Goal: Navigation & Orientation: Find specific page/section

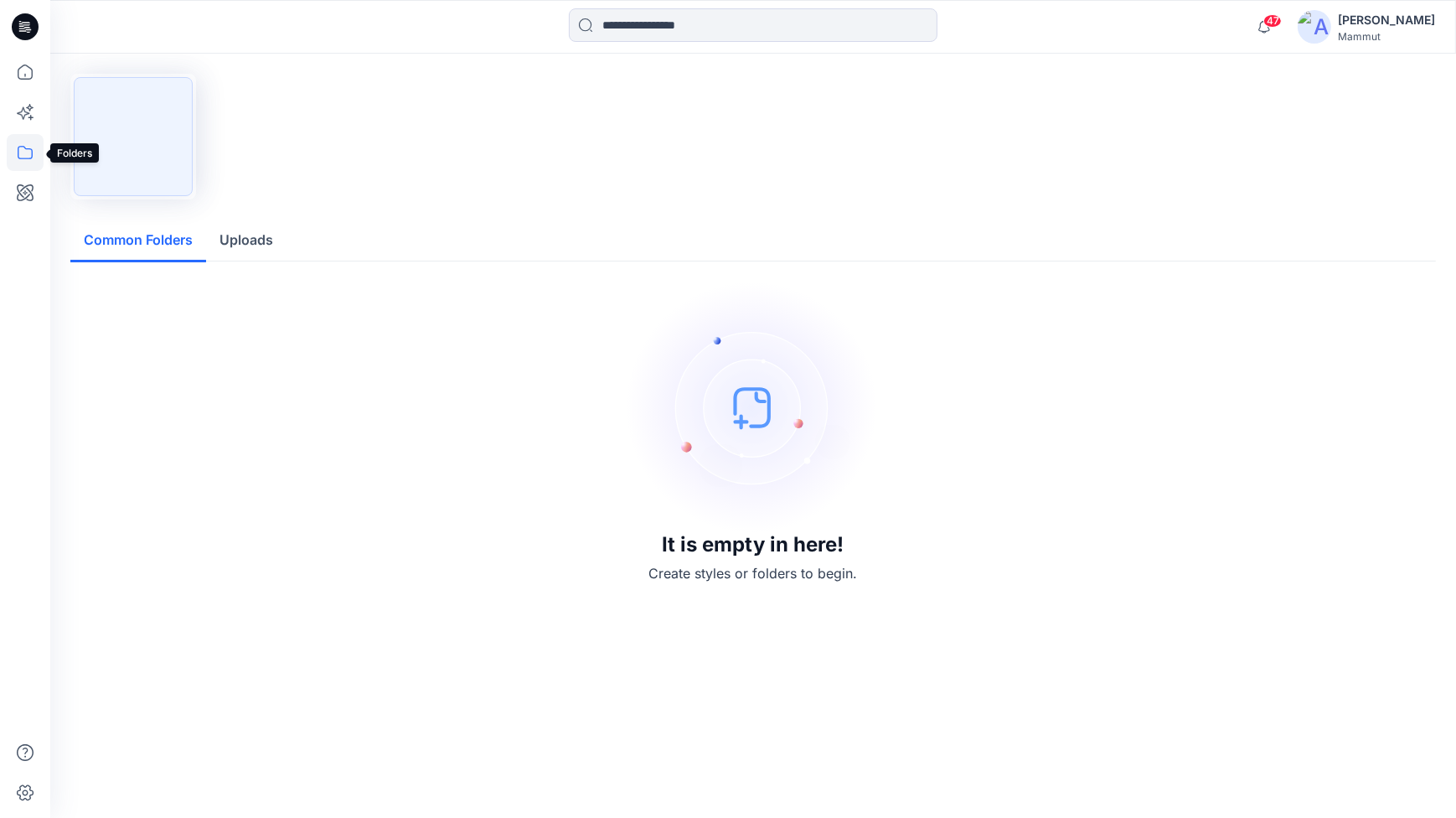
click at [18, 152] on icon at bounding box center [25, 153] width 37 height 37
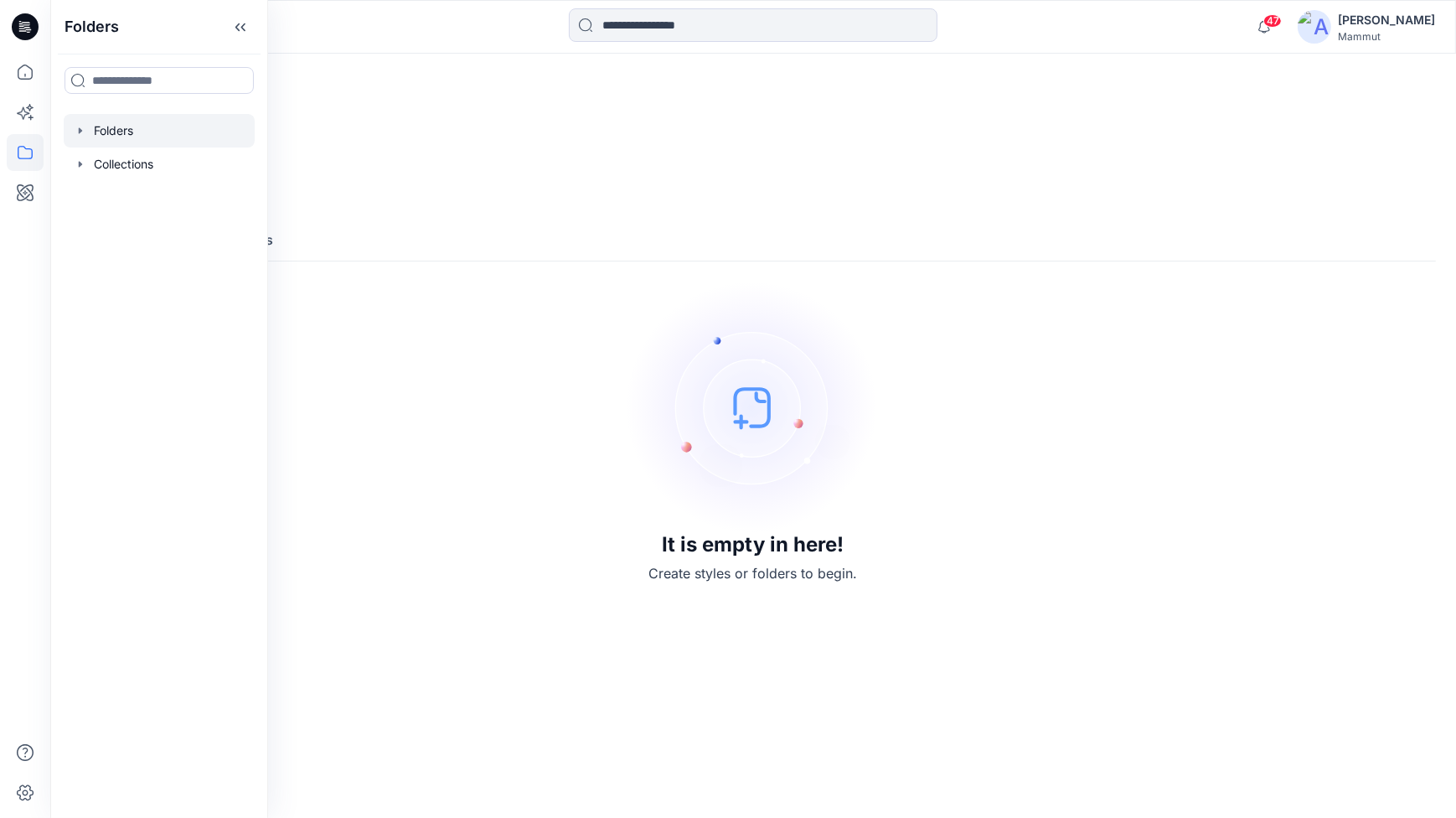
click at [122, 136] on div at bounding box center [159, 131] width 191 height 34
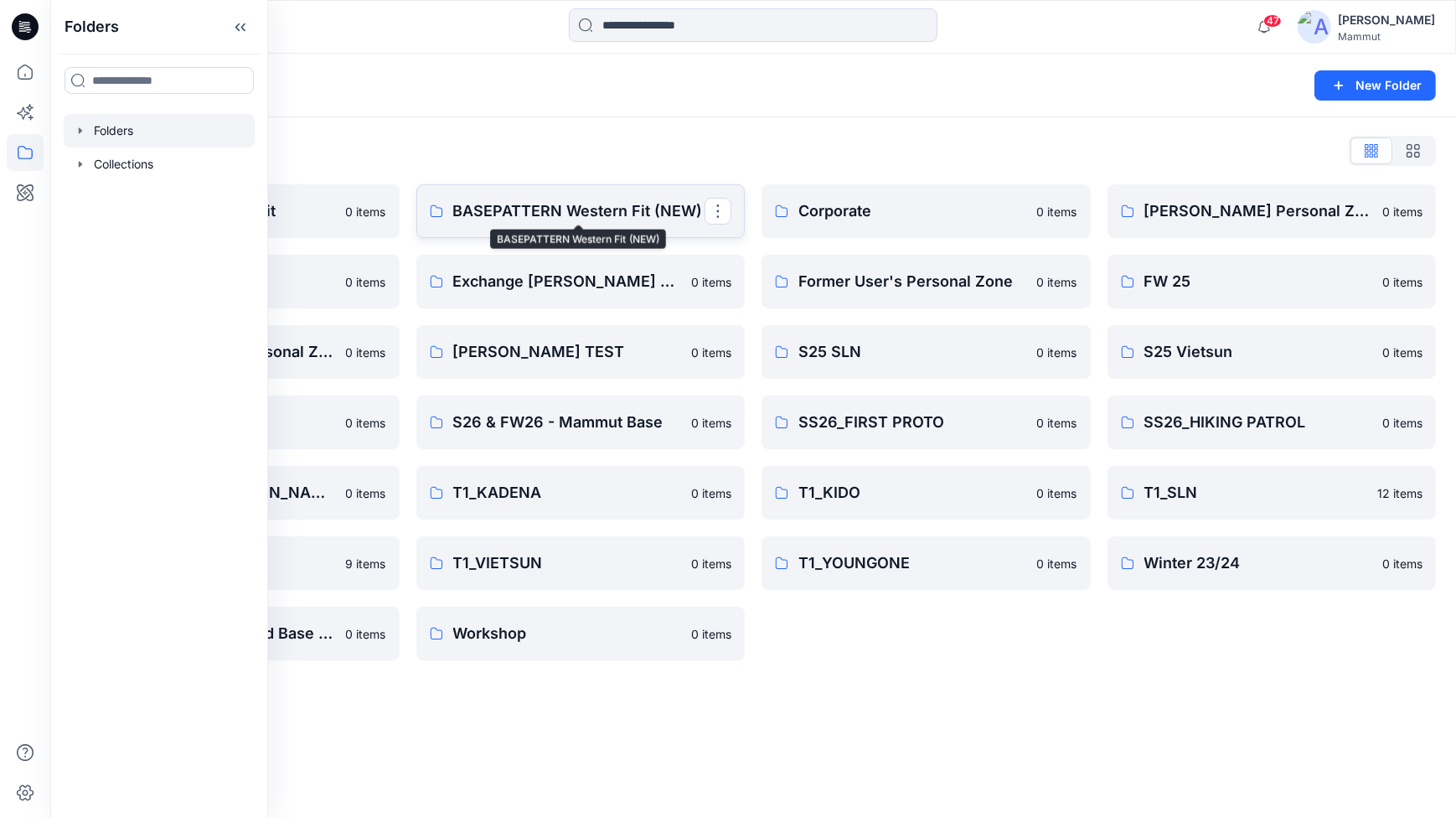
click at [518, 216] on p "BASEPATTERN Western Fit (NEW)" at bounding box center [580, 211] width 252 height 23
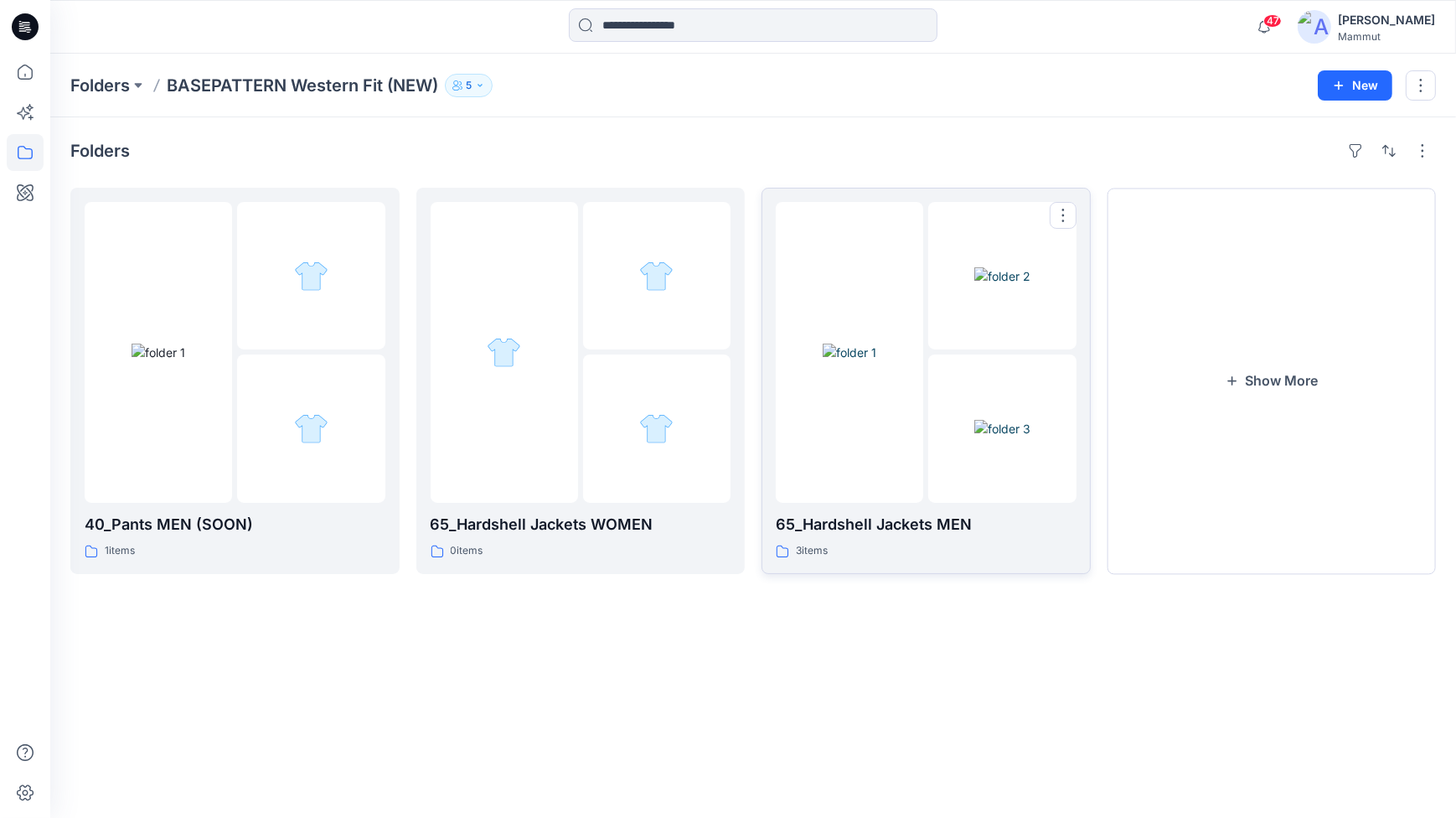
click at [1001, 438] on img at bounding box center [1002, 429] width 56 height 18
